Goal: Task Accomplishment & Management: Manage account settings

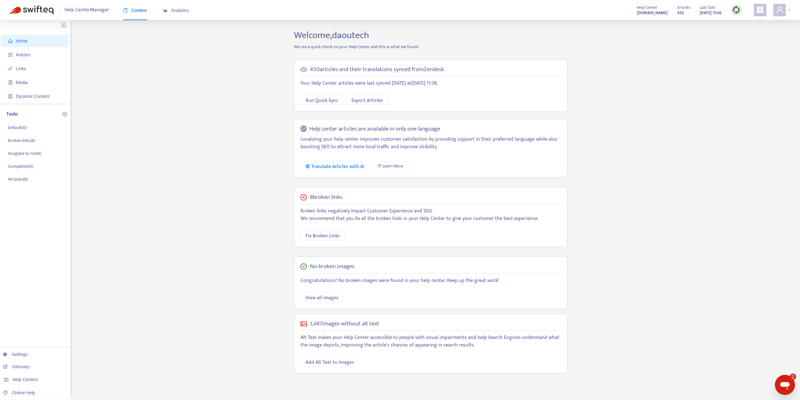
click at [782, 12] on icon "user" at bounding box center [780, 9] width 6 height 7
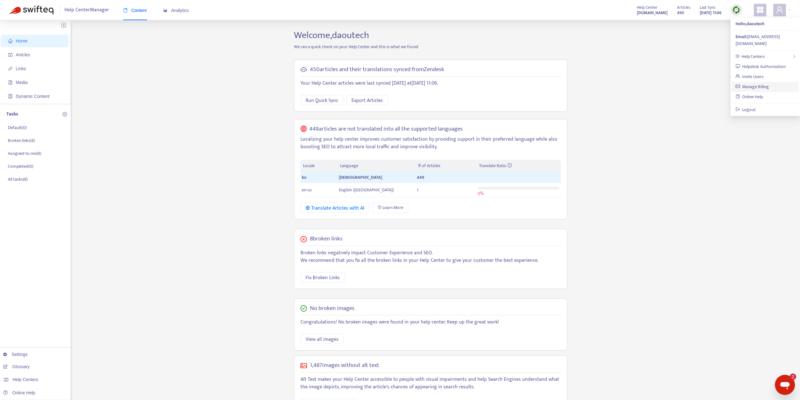
click at [759, 83] on link "Manage Billing" at bounding box center [753, 86] width 34 height 7
